Goal: Task Accomplishment & Management: Manage account settings

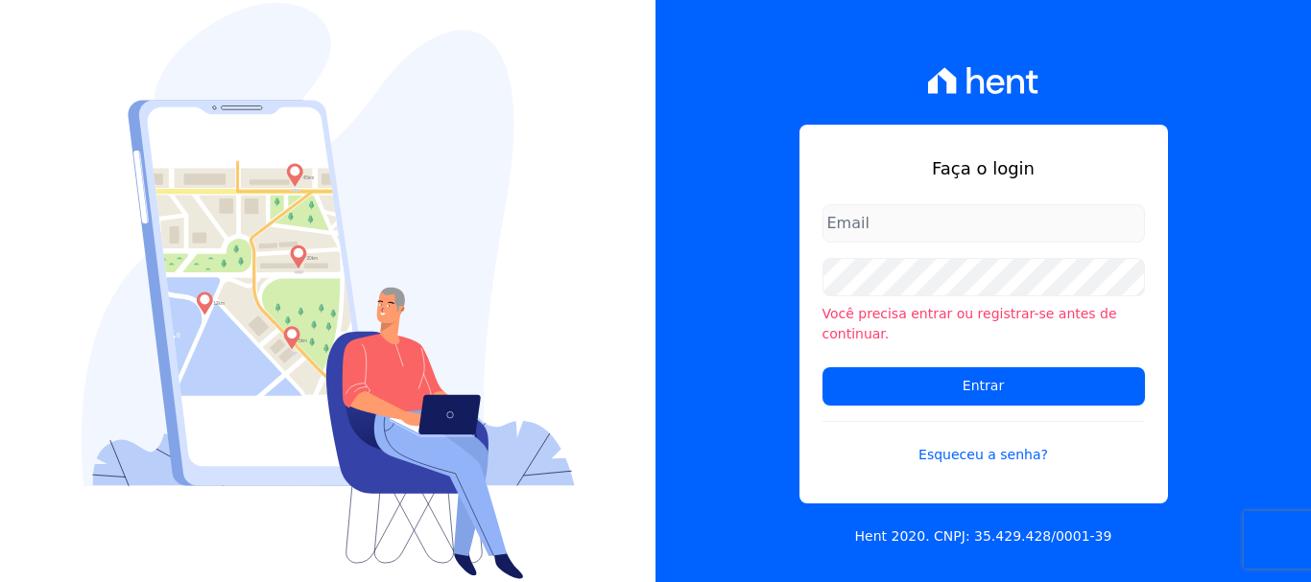
type input "documentos@fronteimoveis.com.br"
click at [1077, 235] on input "documentos@fronteimoveis.com.br" at bounding box center [983, 223] width 322 height 38
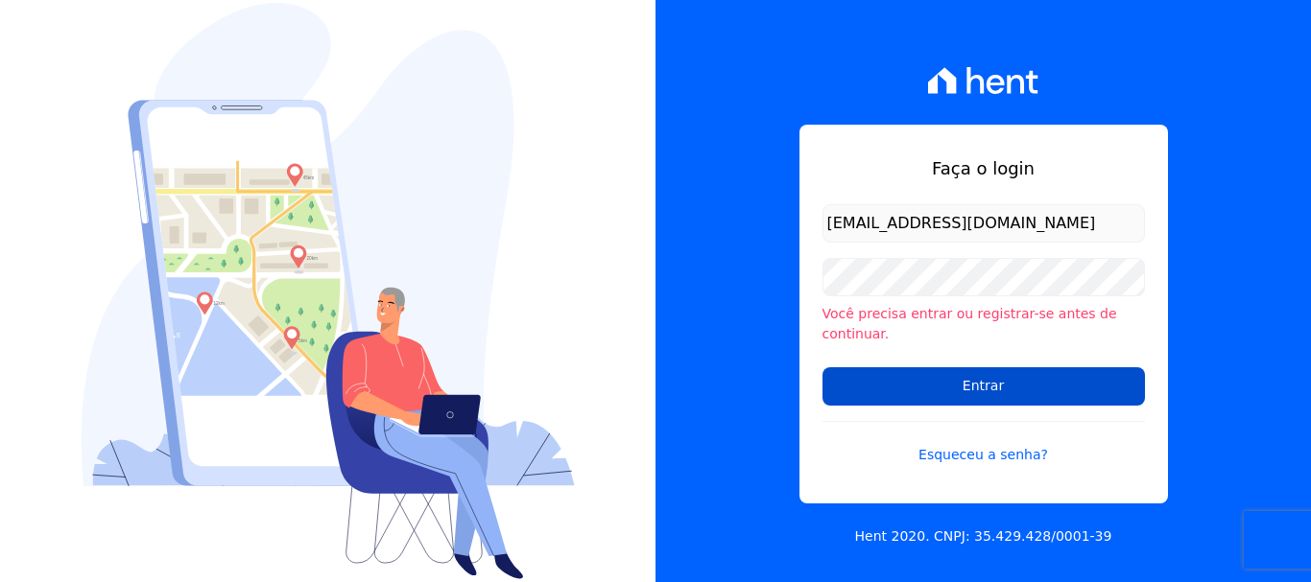
click at [999, 368] on input "Entrar" at bounding box center [983, 386] width 322 height 38
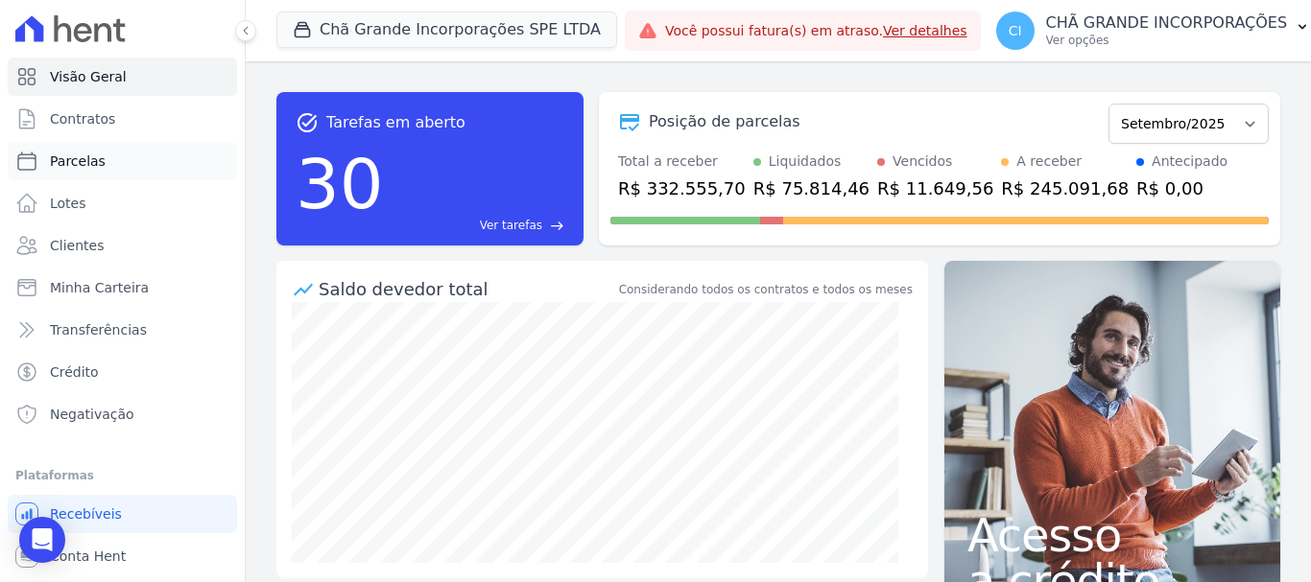
click at [59, 157] on span "Parcelas" at bounding box center [78, 161] width 56 height 19
select select
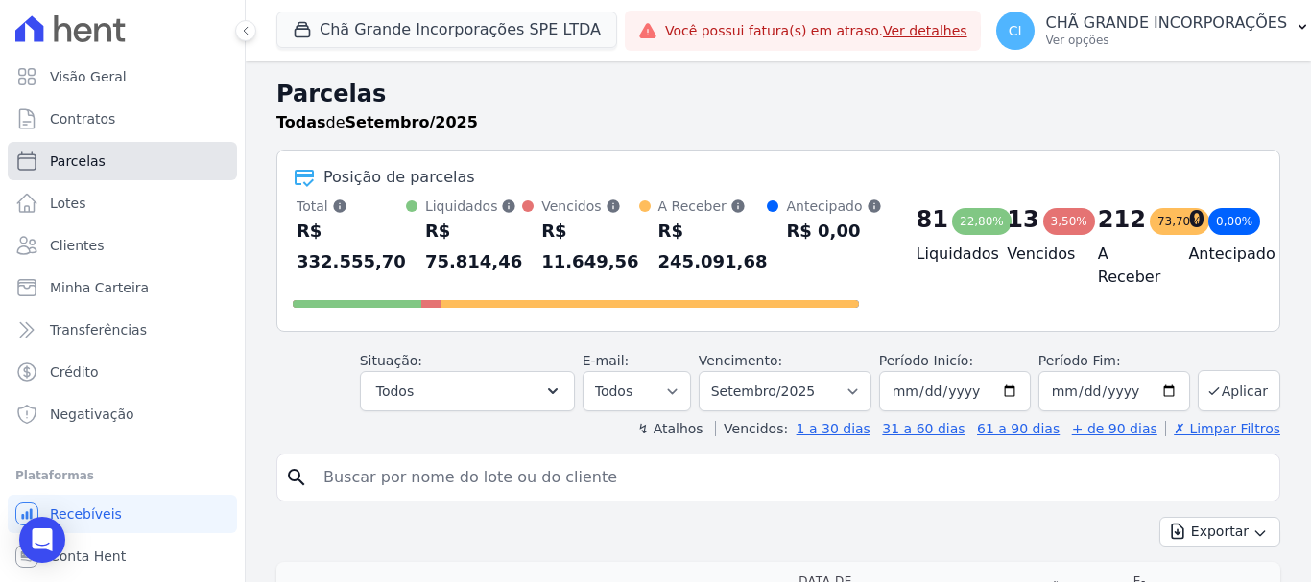
click at [46, 169] on link "Parcelas" at bounding box center [122, 161] width 229 height 38
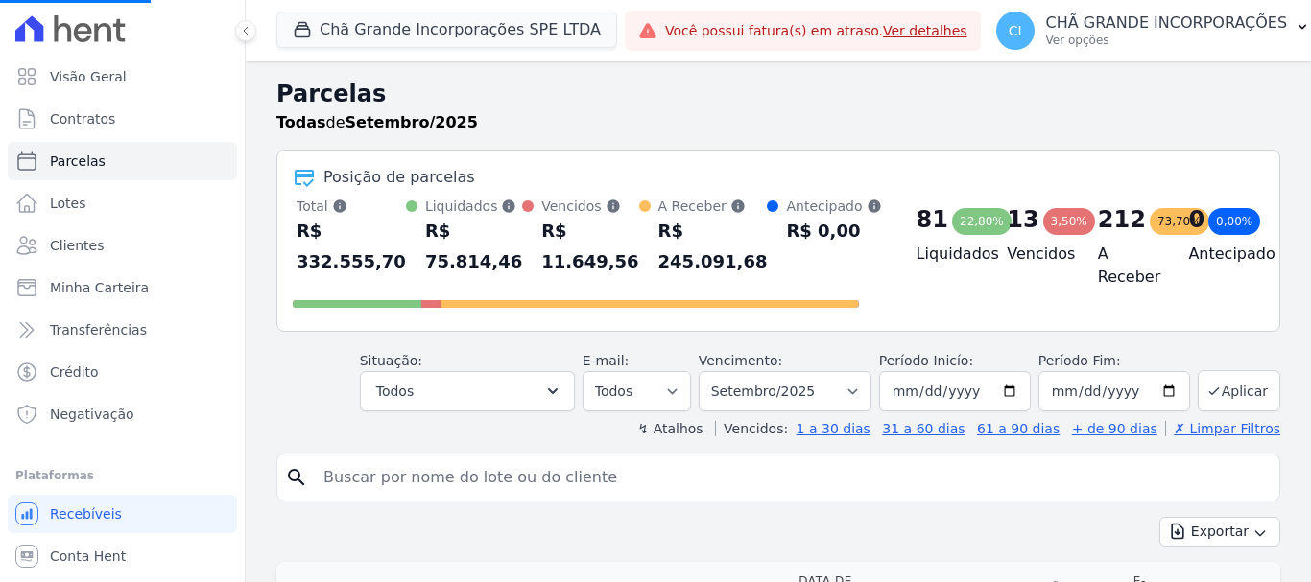
select select
click at [780, 376] on select "Filtrar por período ──────── Todos os meses Outubro/2019 Novembro/2019 Dezembro…" at bounding box center [784, 391] width 173 height 40
select select "05/2025"
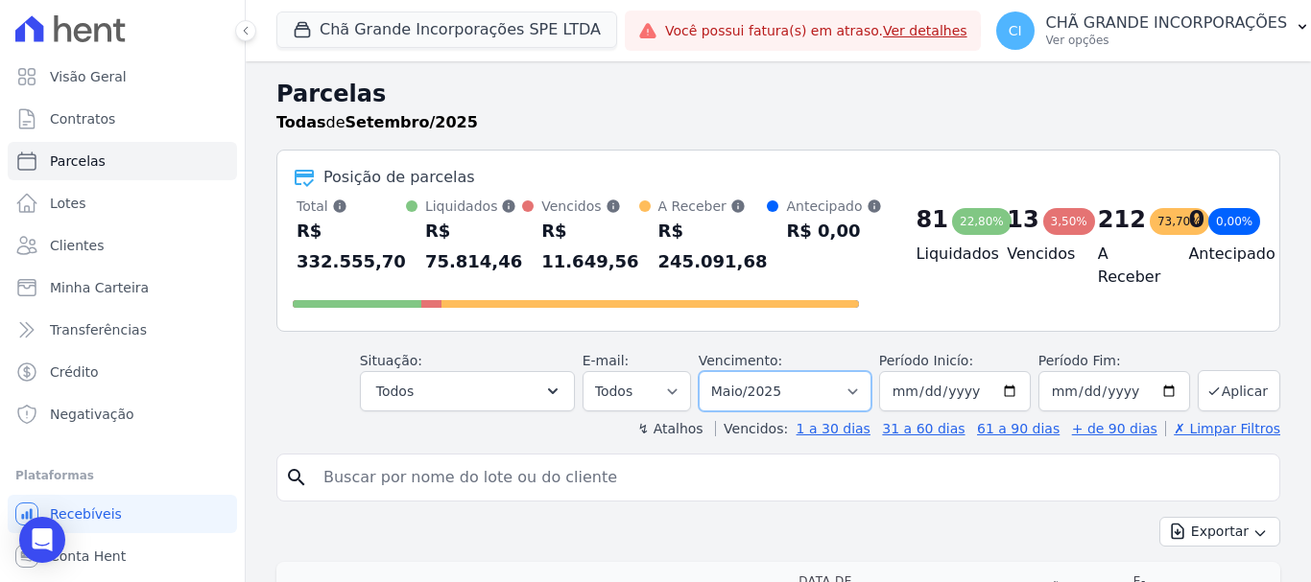
click at [711, 371] on select "Filtrar por período ──────── Todos os meses Outubro/2019 Novembro/2019 Dezembro…" at bounding box center [784, 391] width 173 height 40
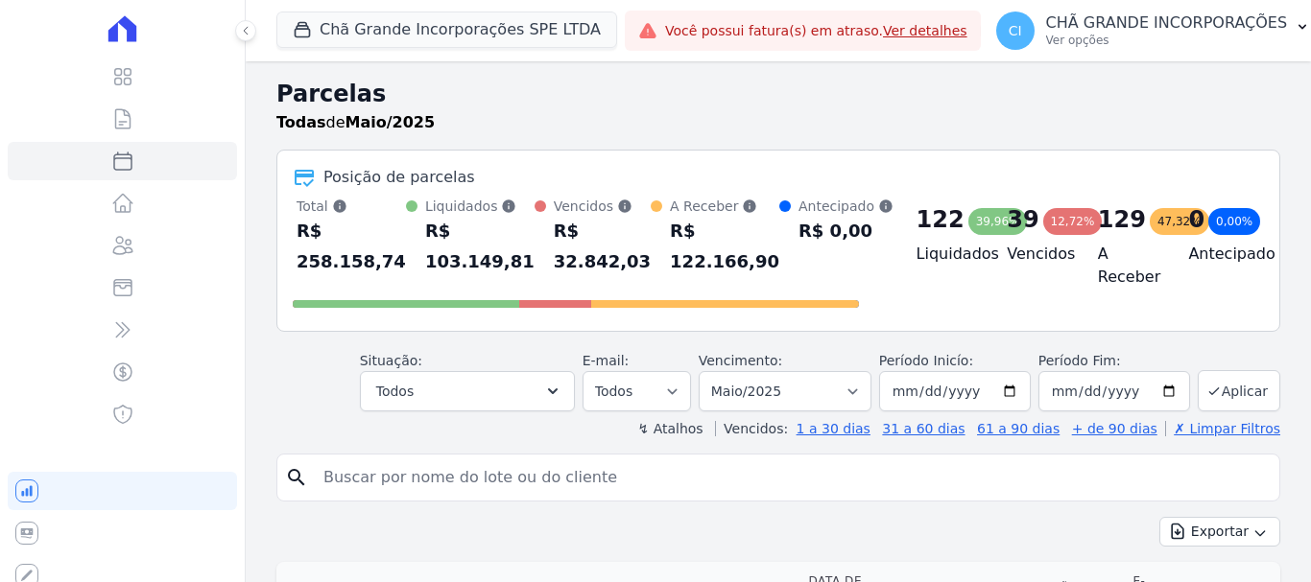
select select
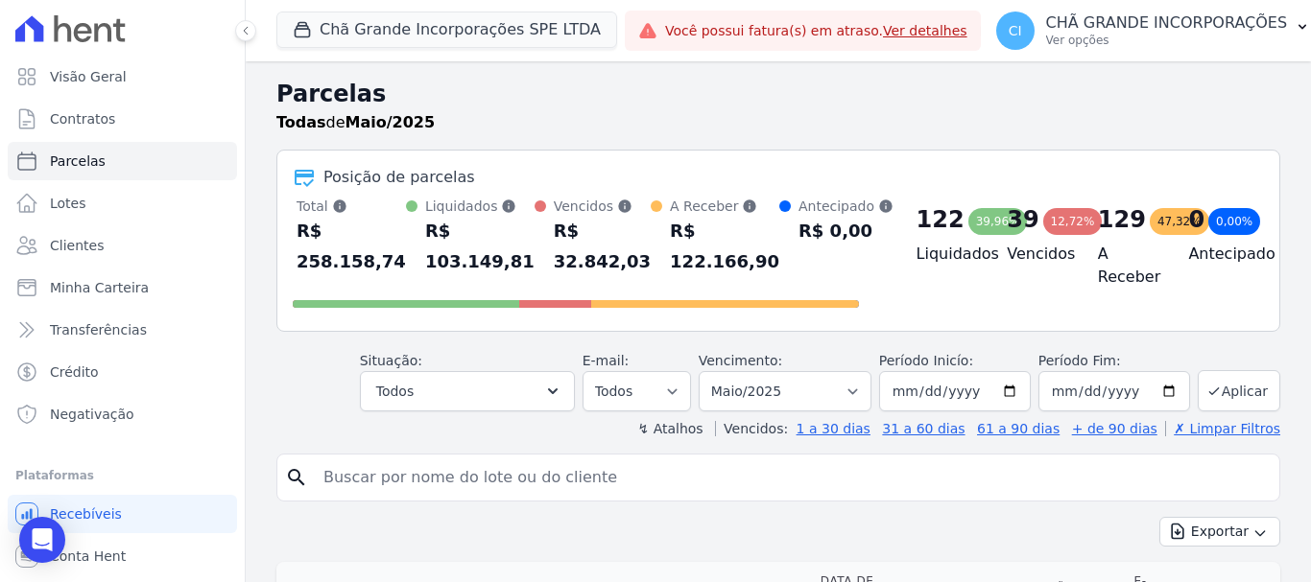
click at [727, 461] on input "search" at bounding box center [791, 478] width 959 height 38
type input "[PERSON_NAME]"
select select
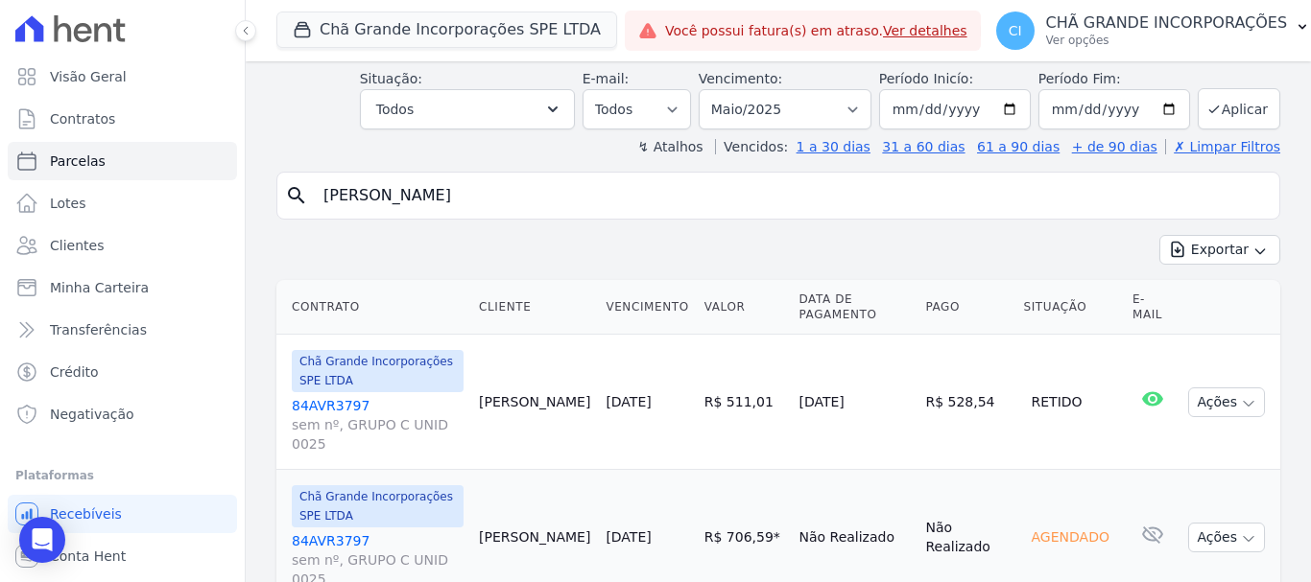
scroll to position [192, 0]
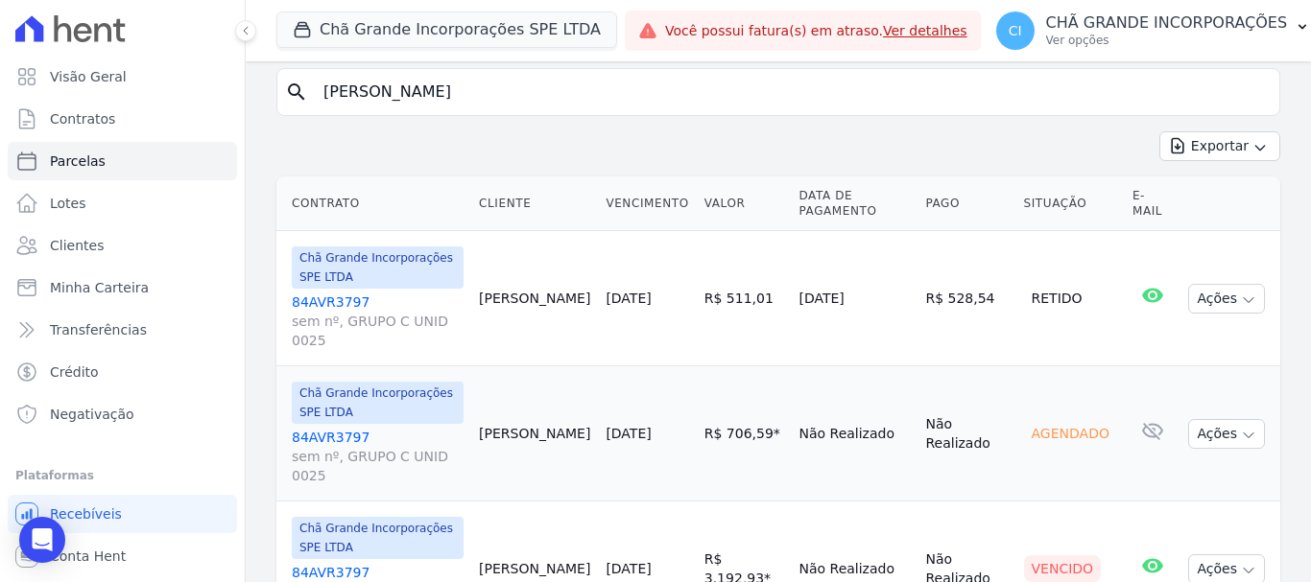
click at [325, 563] on link "84AVR3797 sem nº, GRUPO C UNID 0025" at bounding box center [378, 592] width 172 height 58
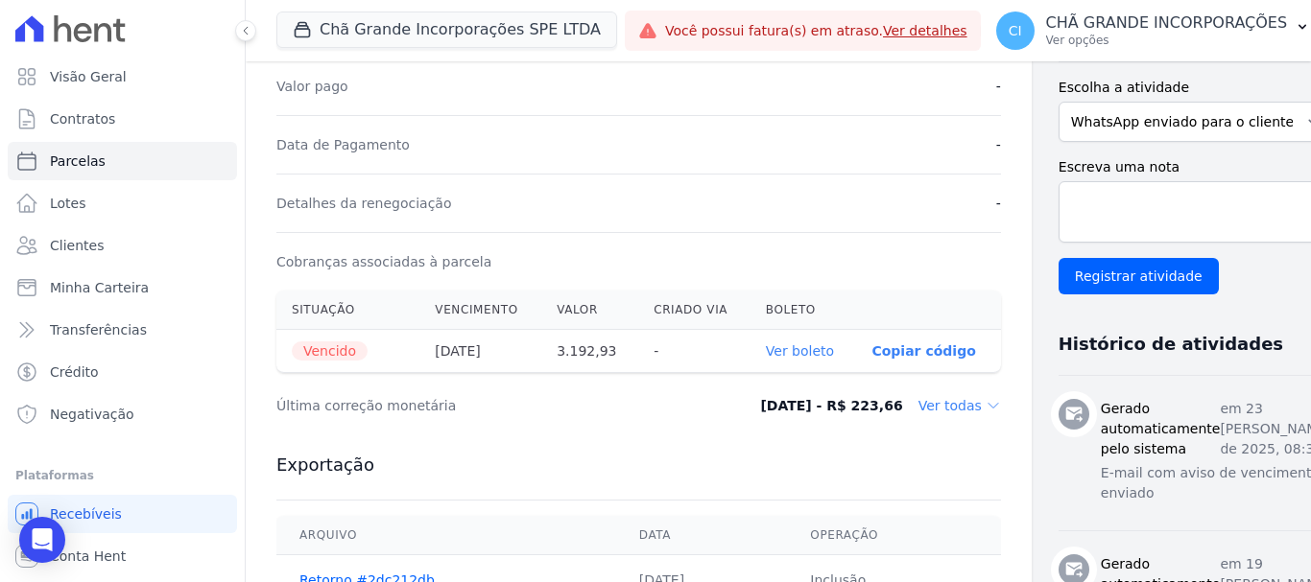
scroll to position [480, 0]
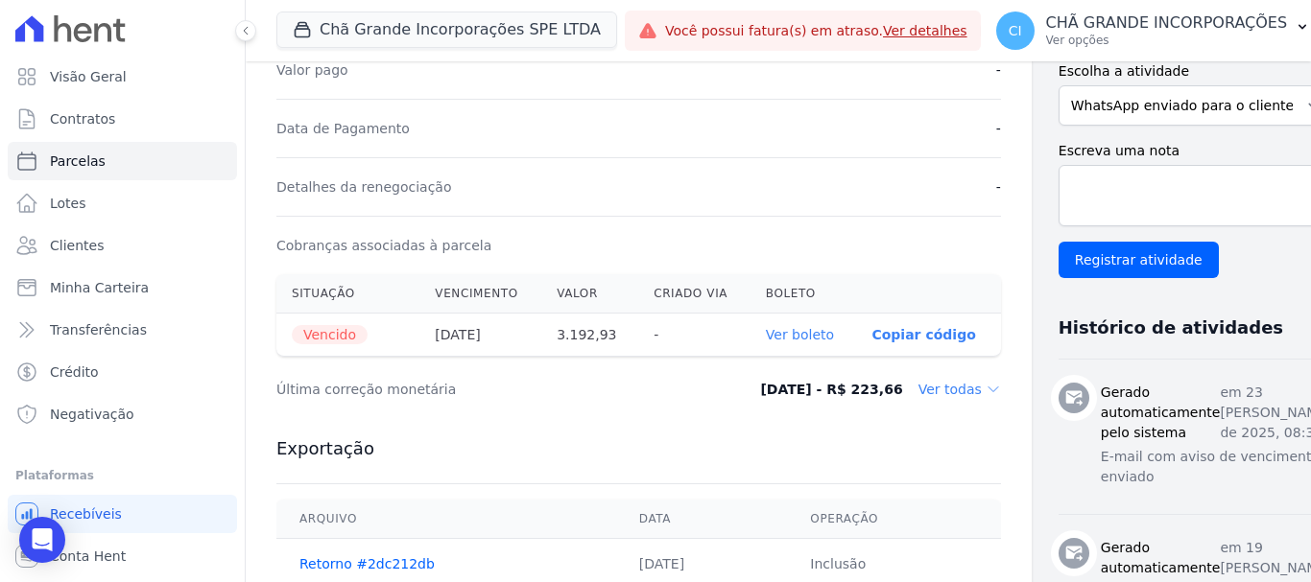
click at [766, 336] on link "Ver boleto" at bounding box center [800, 334] width 68 height 15
select select
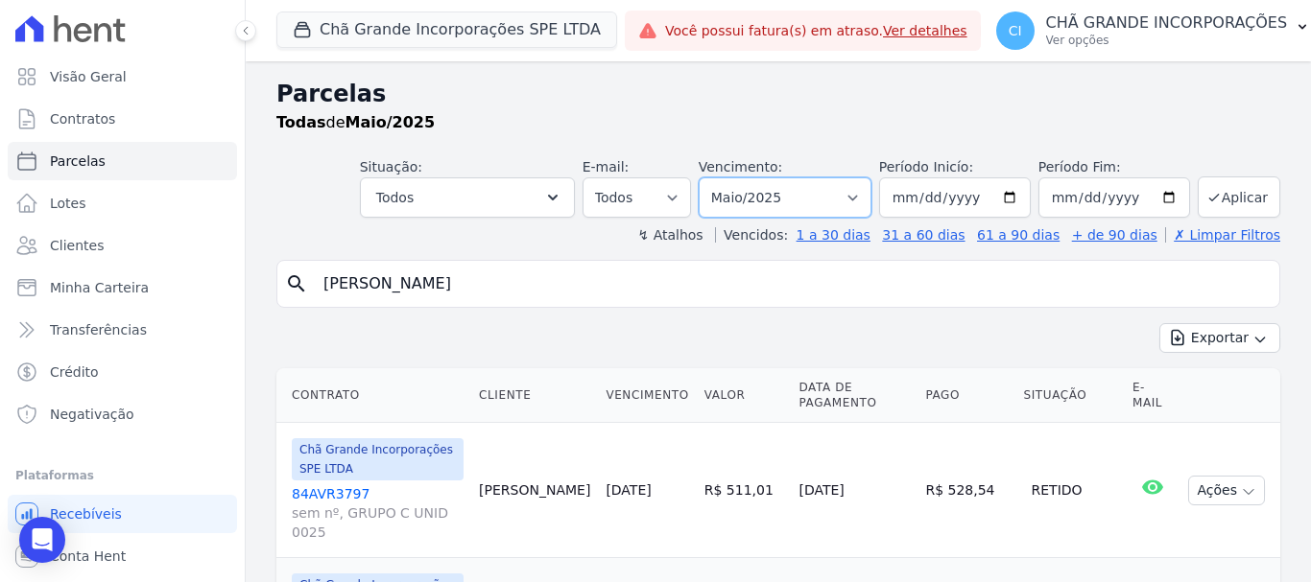
click at [805, 204] on select "Filtrar por período ──────── Todos os meses Outubro/2019 Novembro/2019 Dezembro…" at bounding box center [784, 197] width 173 height 40
select select "06/2025"
click at [711, 177] on select "Filtrar por período ──────── Todos os meses Outubro/2019 Novembro/2019 Dezembro…" at bounding box center [784, 197] width 173 height 40
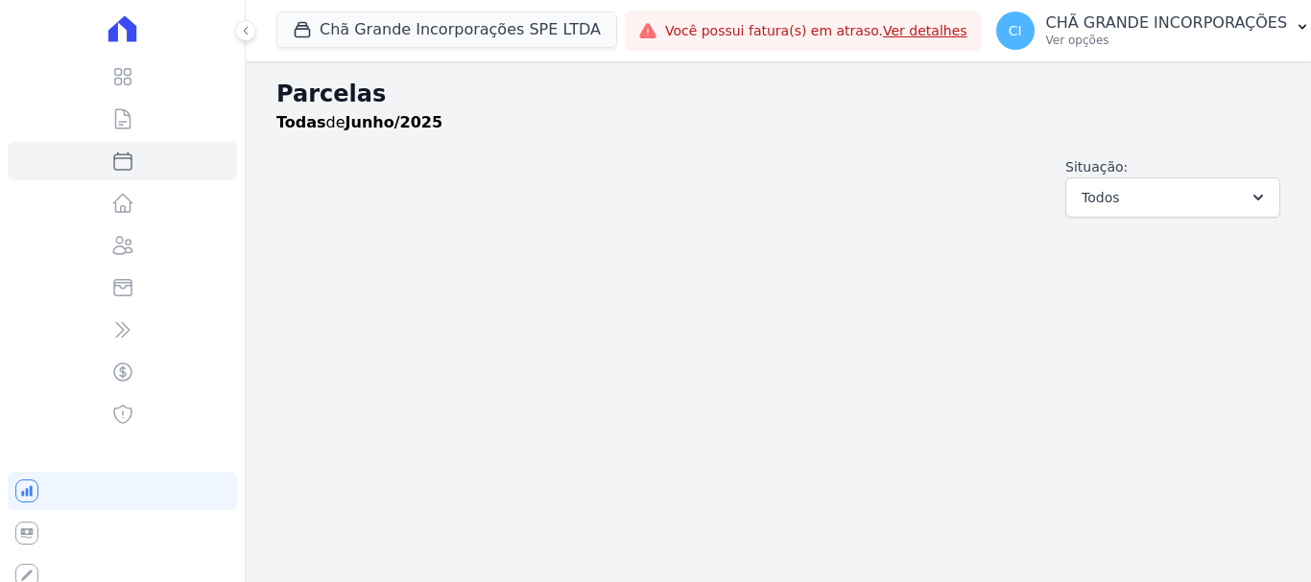
select select
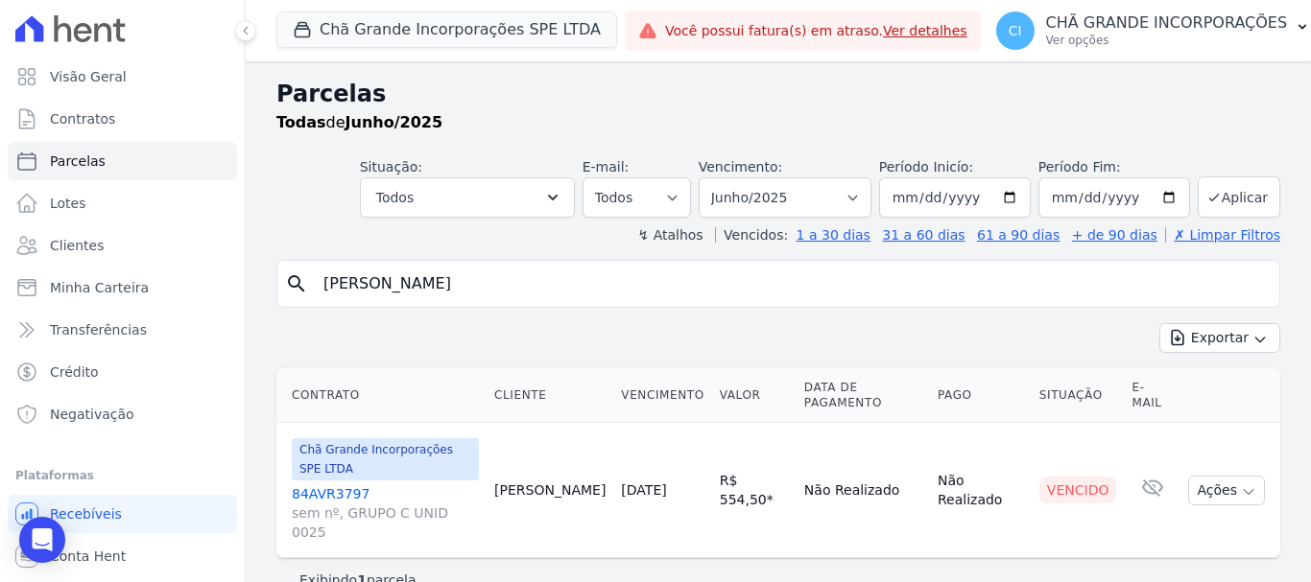
click at [342, 485] on link "84AVR3797 sem nº, GRUPO C UNID 0025" at bounding box center [385, 514] width 187 height 58
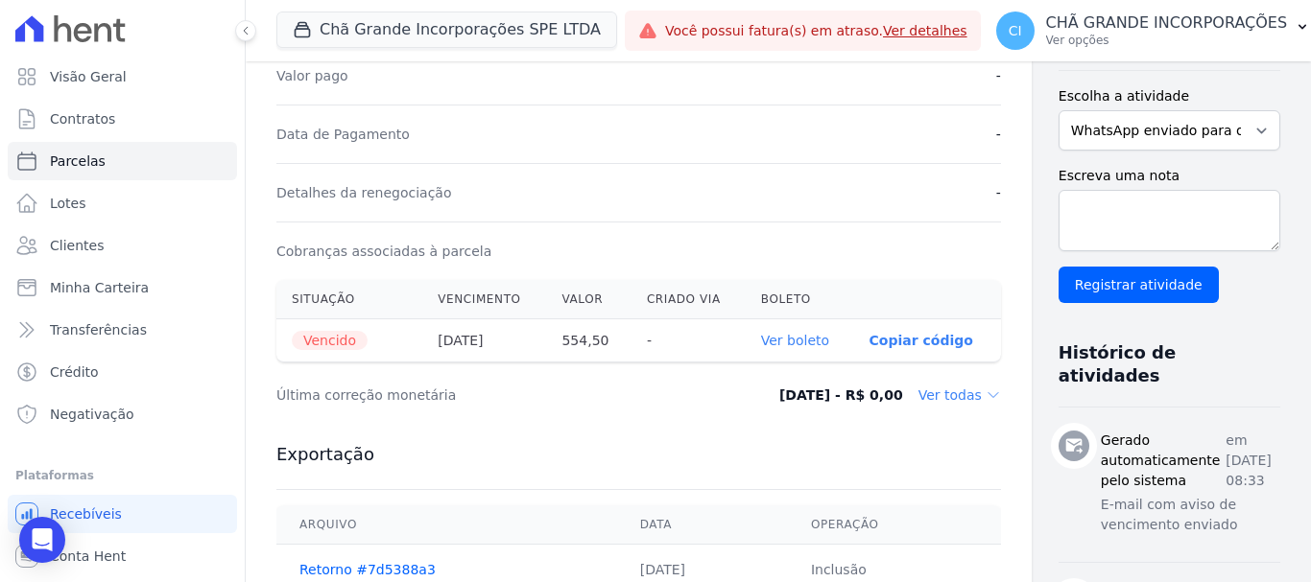
scroll to position [480, 0]
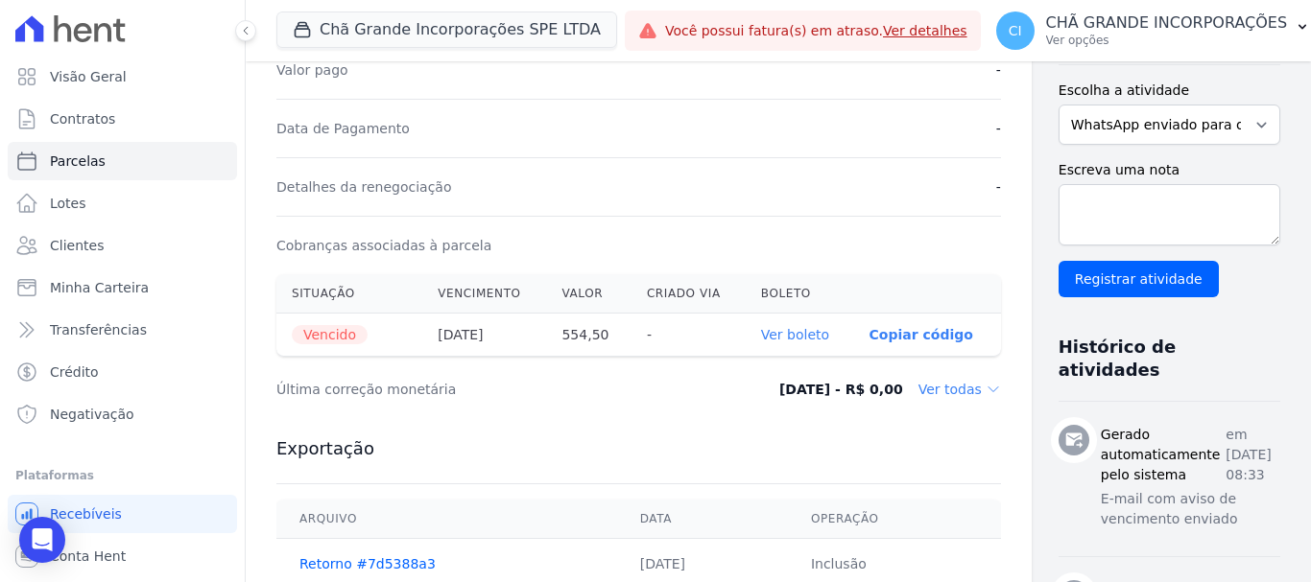
click at [761, 336] on link "Ver boleto" at bounding box center [795, 334] width 68 height 15
select select
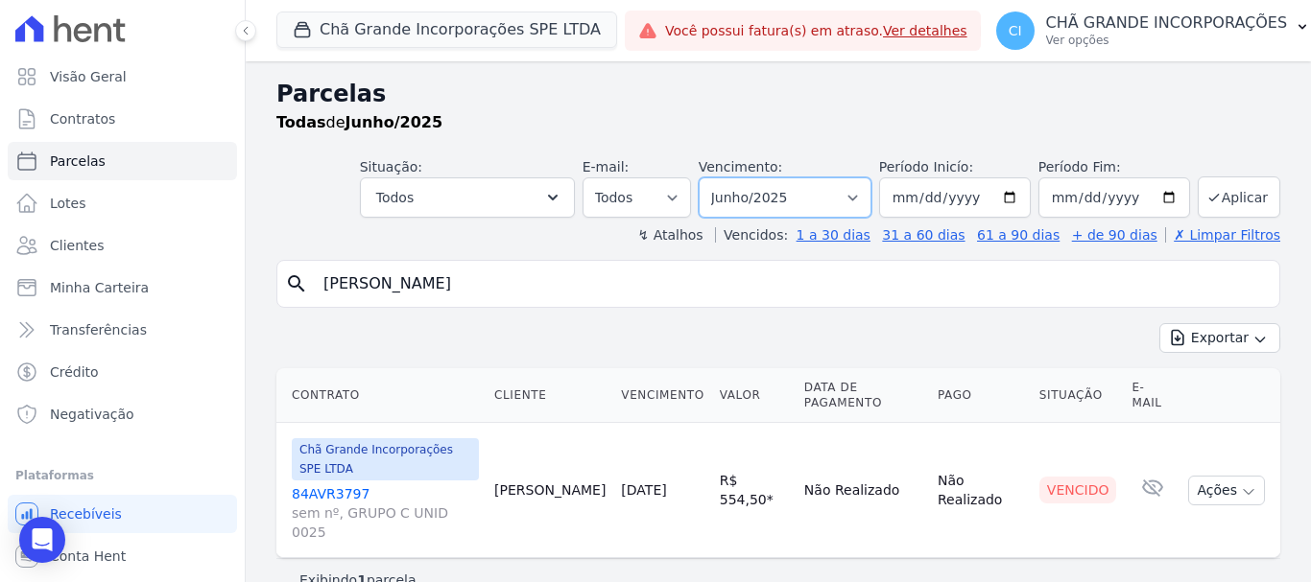
click at [842, 187] on select "Filtrar por período ──────── Todos os meses Outubro/2019 Novembro/2019 Dezembro…" at bounding box center [784, 197] width 173 height 40
select select "07/2025"
click at [725, 177] on select "Filtrar por período ──────── Todos os meses Outubro/2019 Novembro/2019 Dezembro…" at bounding box center [784, 197] width 173 height 40
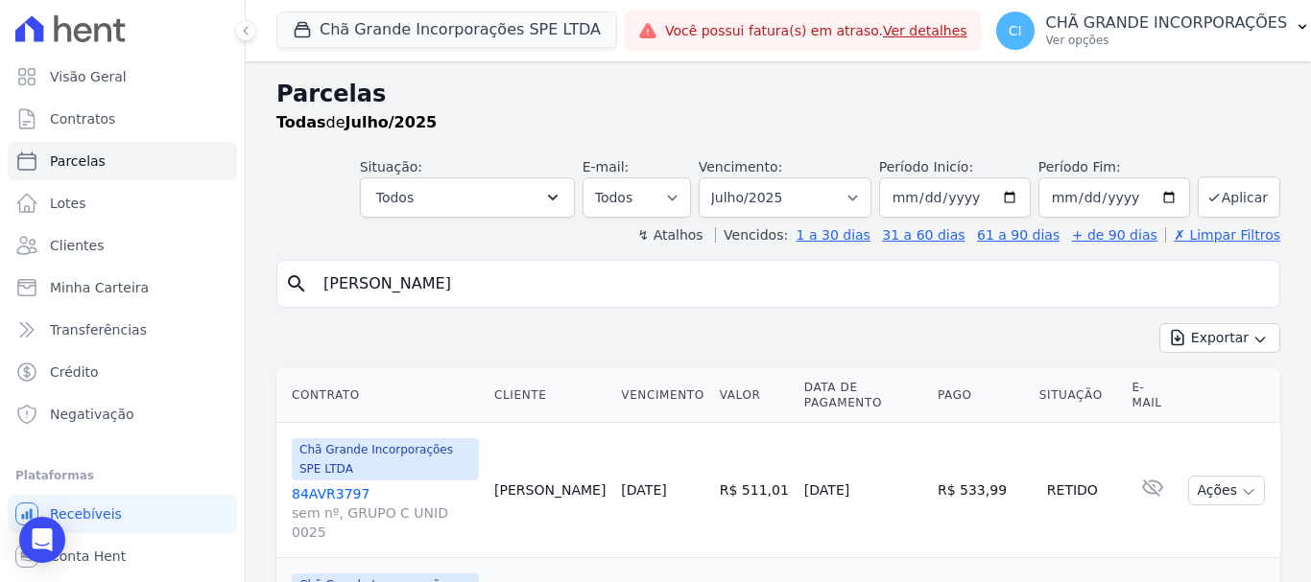
select select
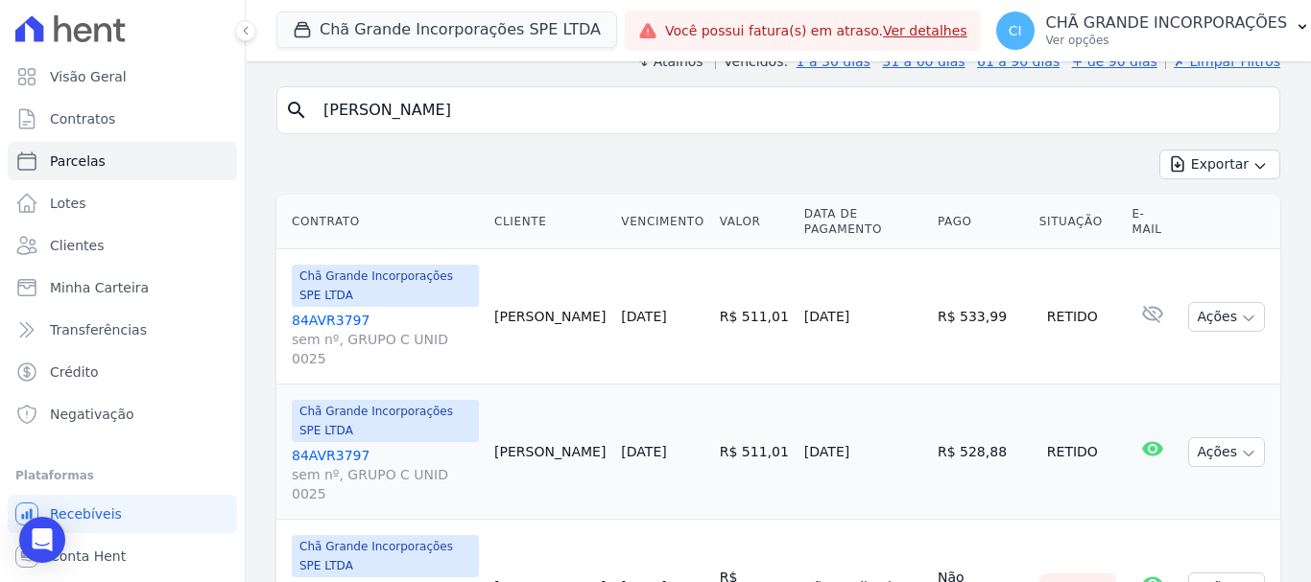
scroll to position [175, 0]
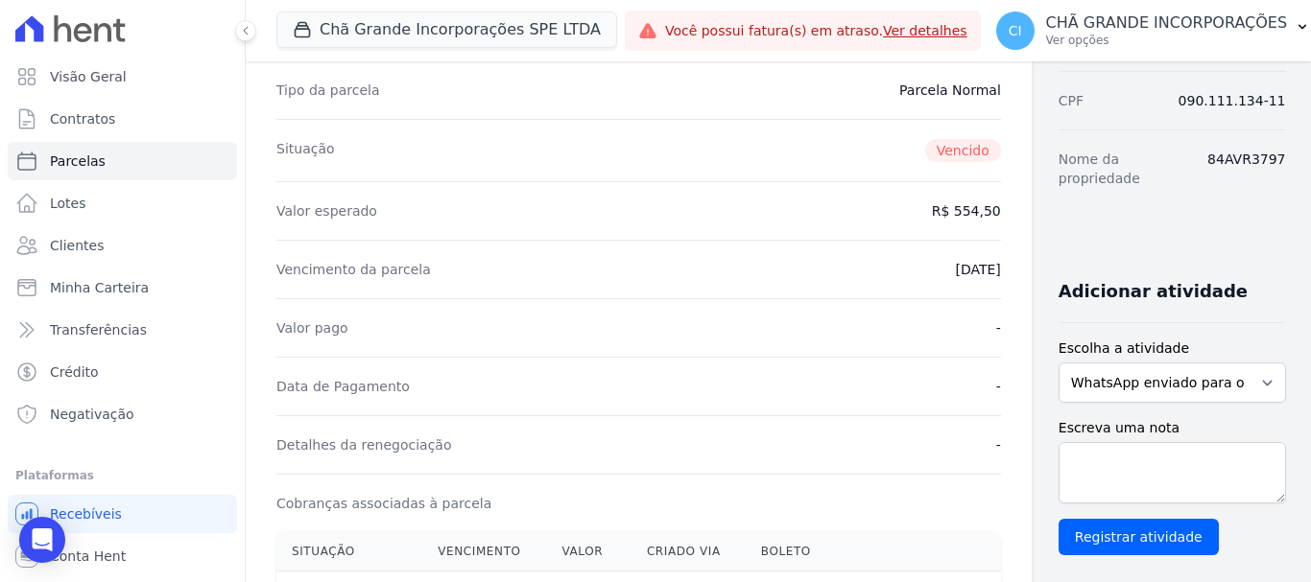
scroll to position [288, 0]
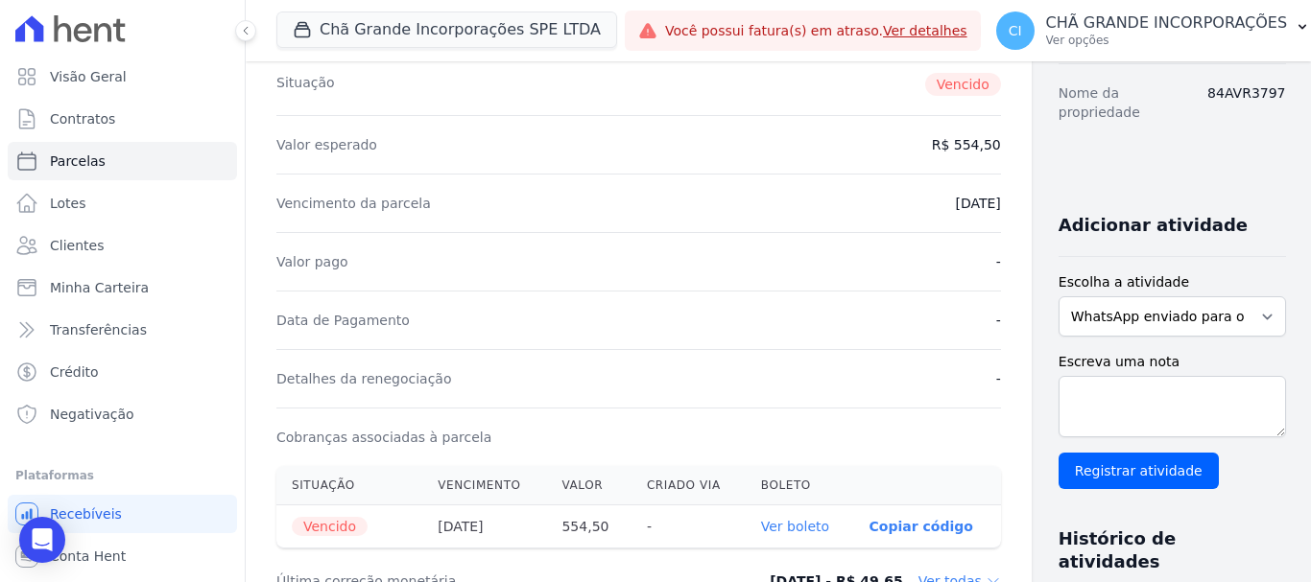
click at [761, 526] on link "Ver boleto" at bounding box center [795, 526] width 68 height 15
select select
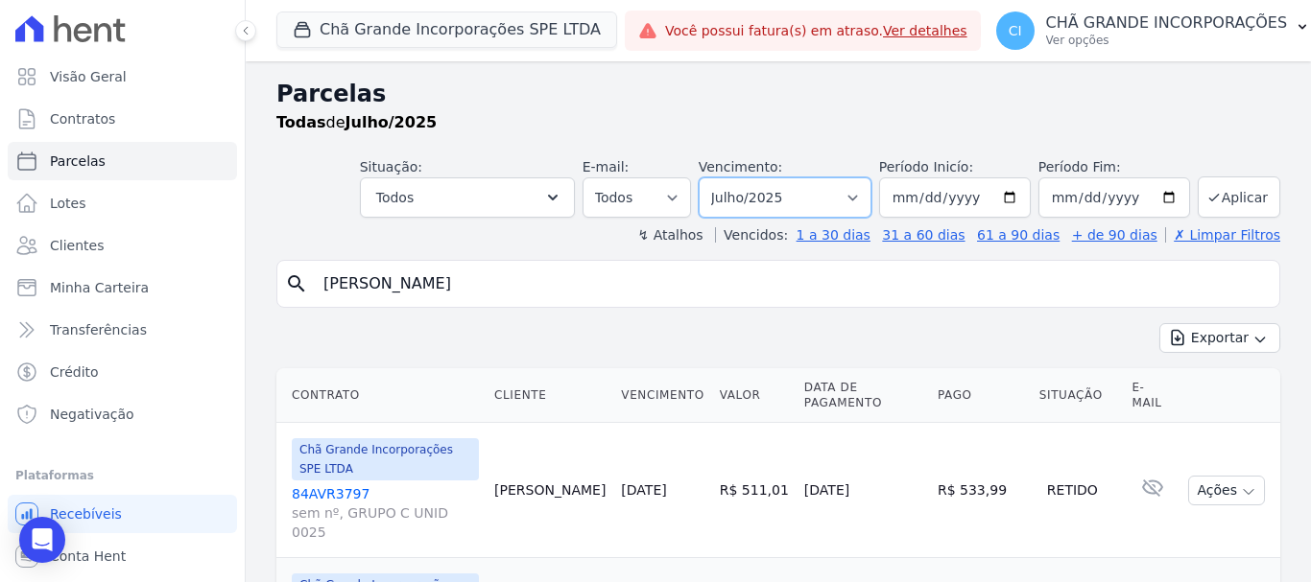
click at [798, 202] on select "Filtrar por período ──────── Todos os meses Outubro/2019 Novembro/2019 Dezembro…" at bounding box center [784, 197] width 173 height 40
select select "08/2025"
click at [711, 177] on select "Filtrar por período ──────── Todos os meses Outubro/2019 Novembro/2019 Dezembro…" at bounding box center [784, 197] width 173 height 40
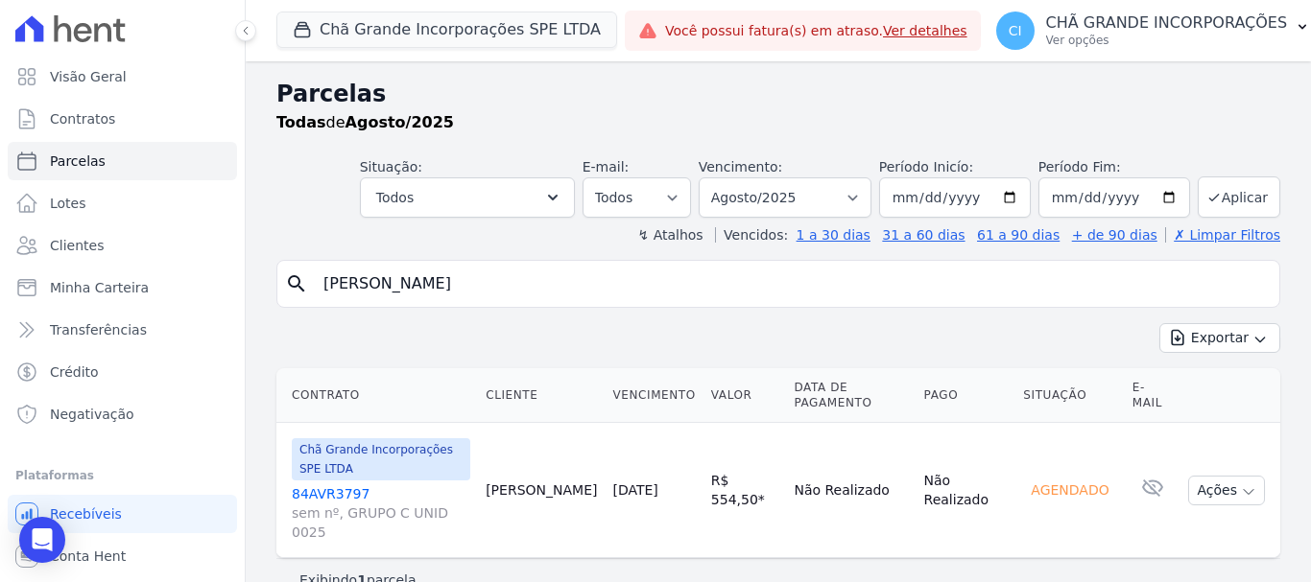
select select
click at [825, 164] on div "Vencimento: Filtrar por período ──────── Todos os meses Outubro/2019 Novembro/2…" at bounding box center [784, 187] width 173 height 60
click at [817, 209] on select "Filtrar por período ──────── Todos os meses Outubro/2019 Novembro/2019 Dezembro…" at bounding box center [784, 197] width 173 height 40
select select "05/2025"
click at [725, 177] on select "Filtrar por período ──────── Todos os meses Outubro/2019 Novembro/2019 Dezembro…" at bounding box center [784, 197] width 173 height 40
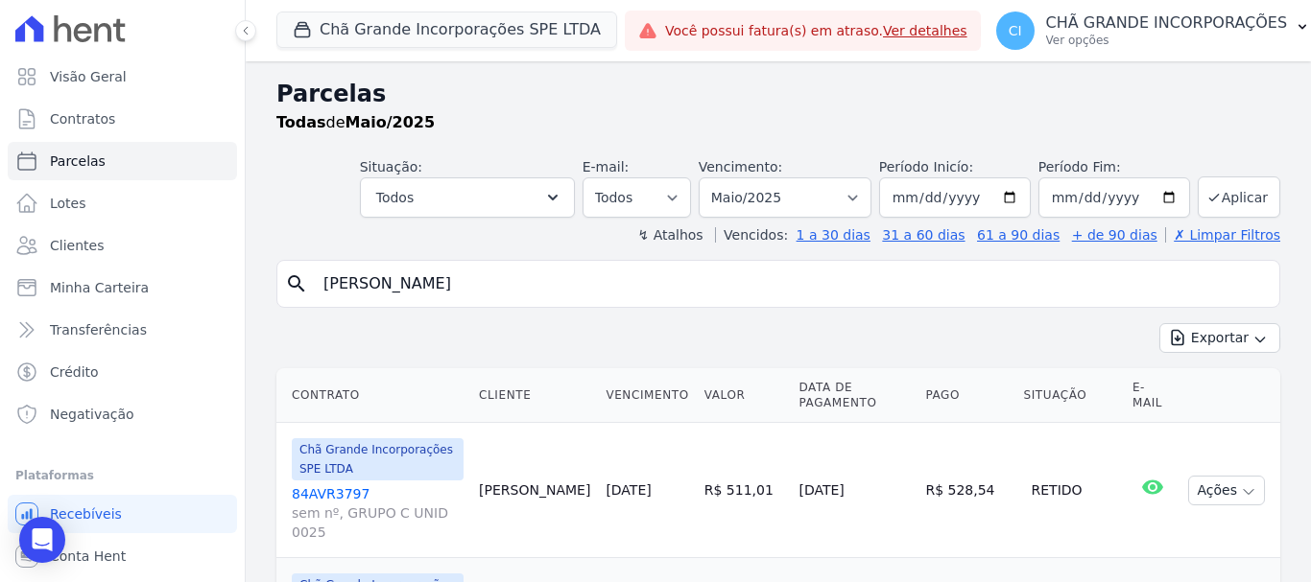
select select
